Goal: Transaction & Acquisition: Purchase product/service

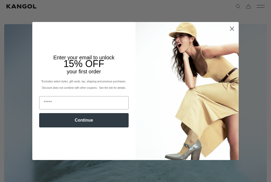
scroll to position [508, 0]
click at [232, 33] on circle "Close dialog" at bounding box center [231, 28] width 9 height 9
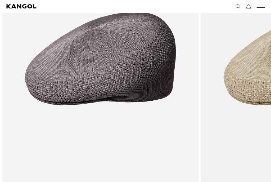
scroll to position [1317, 0]
click at [0, 0] on img "1 of 5" at bounding box center [0, 0] width 0 height 0
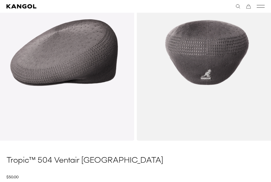
scroll to position [69, 0]
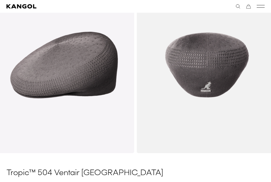
click at [104, 95] on img "Gallery Viewer" at bounding box center [64, 65] width 141 height 176
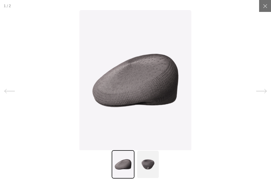
scroll to position [0, 0]
click at [123, 169] on img at bounding box center [123, 164] width 23 height 28
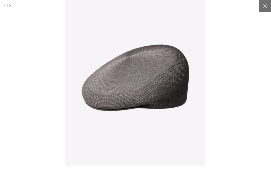
click at [151, 102] on img at bounding box center [135, 77] width 140 height 175
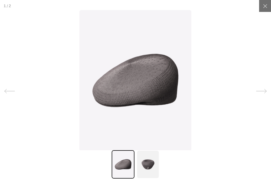
click at [154, 109] on img at bounding box center [135, 80] width 112 height 140
click at [265, 96] on icon at bounding box center [261, 91] width 11 height 11
click at [267, 6] on icon at bounding box center [264, 5] width 5 height 5
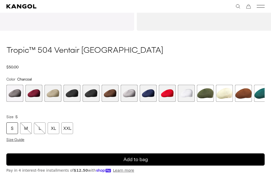
click at [55, 97] on span "3 of 16" at bounding box center [52, 93] width 17 height 17
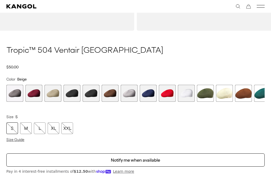
click at [131, 91] on span "7 of 16" at bounding box center [129, 93] width 17 height 17
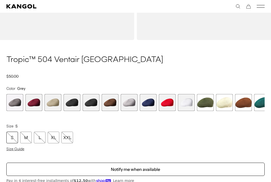
click at [42, 138] on div "L" at bounding box center [40, 137] width 12 height 12
click at [41, 138] on div "L" at bounding box center [40, 137] width 12 height 12
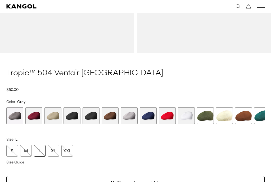
scroll to position [169, 0]
click at [130, 117] on span "7 of 16" at bounding box center [129, 115] width 17 height 17
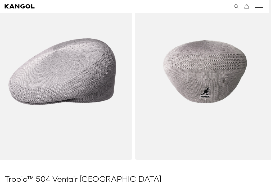
scroll to position [0, 0]
